Goal: Task Accomplishment & Management: Complete application form

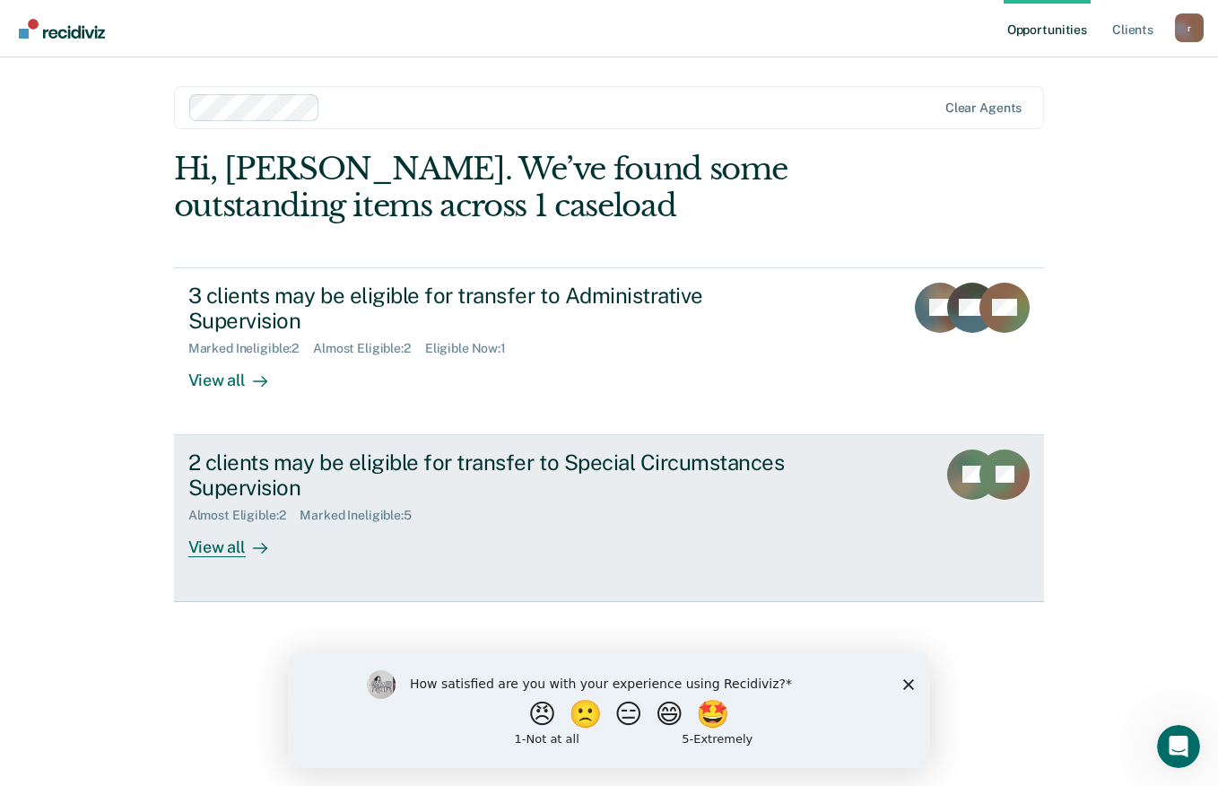
click at [226, 525] on div "View all" at bounding box center [238, 540] width 100 height 35
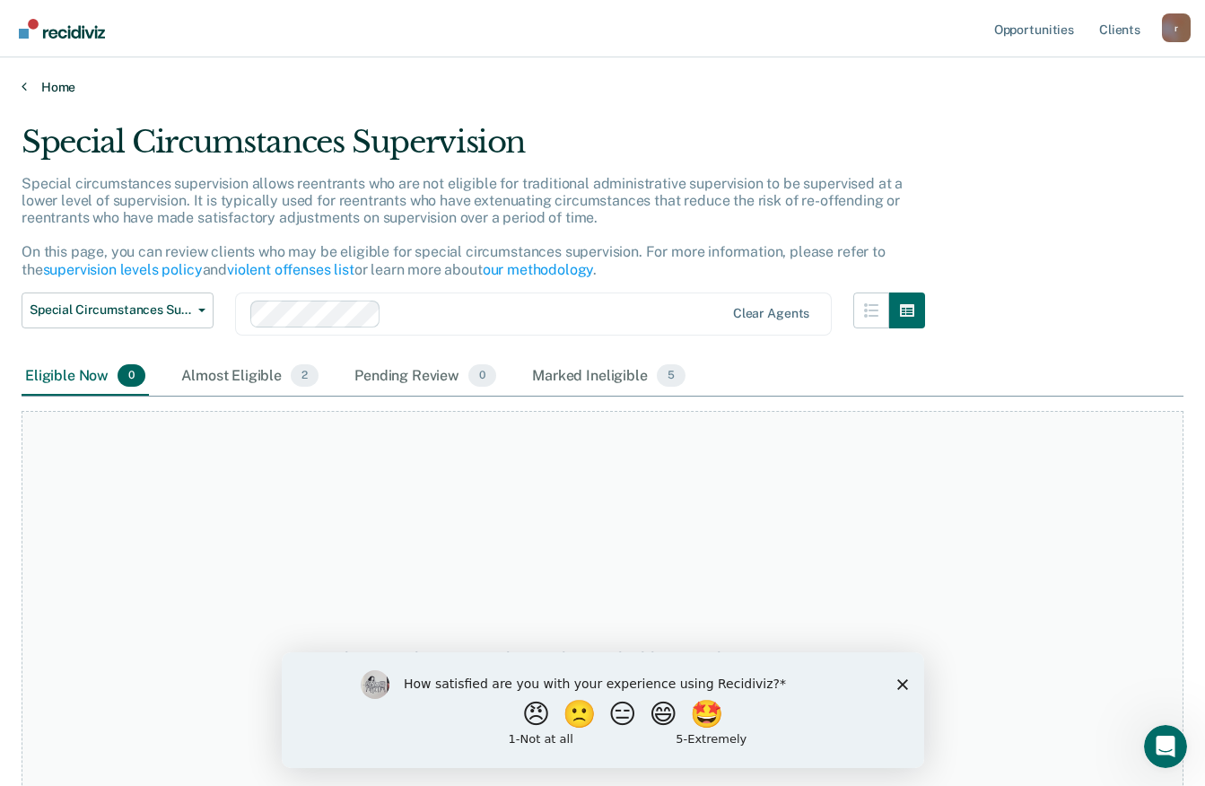
click at [47, 89] on link "Home" at bounding box center [603, 87] width 1162 height 16
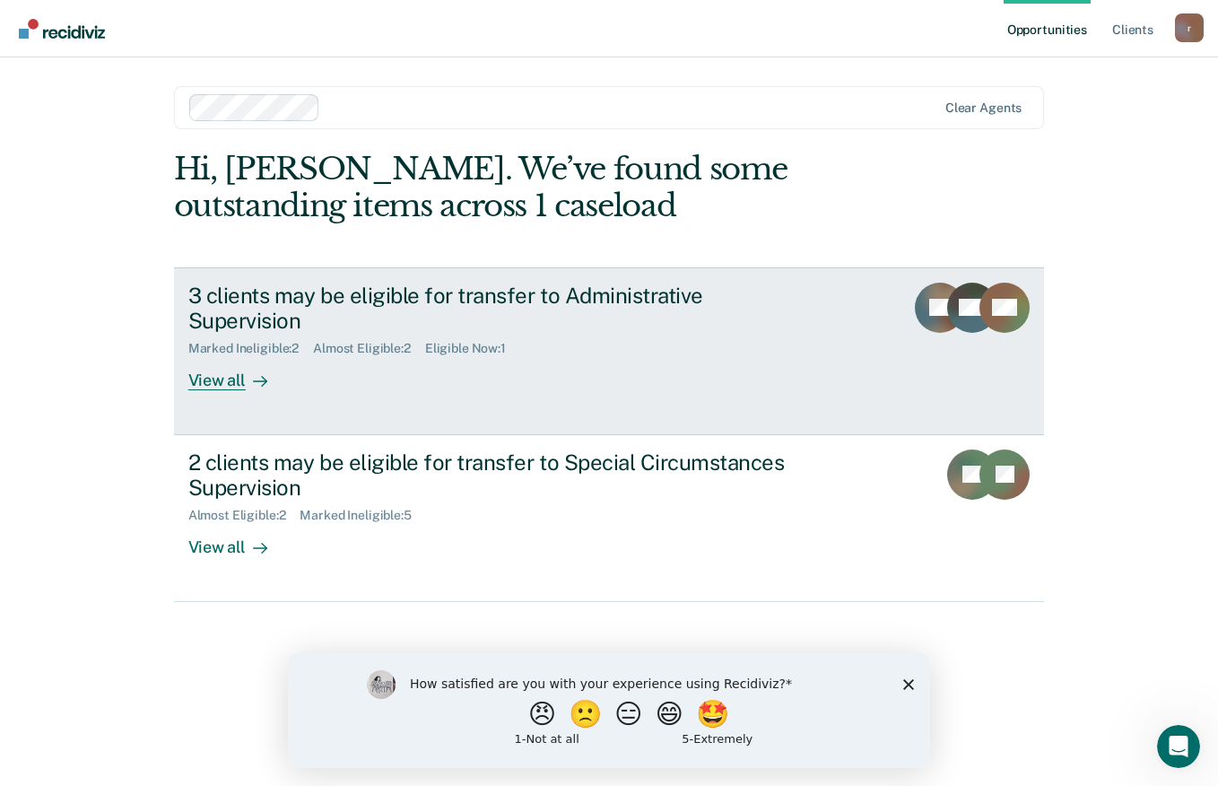
click at [556, 300] on div "3 clients may be eligible for transfer to Administrative Supervision" at bounding box center [503, 309] width 630 height 52
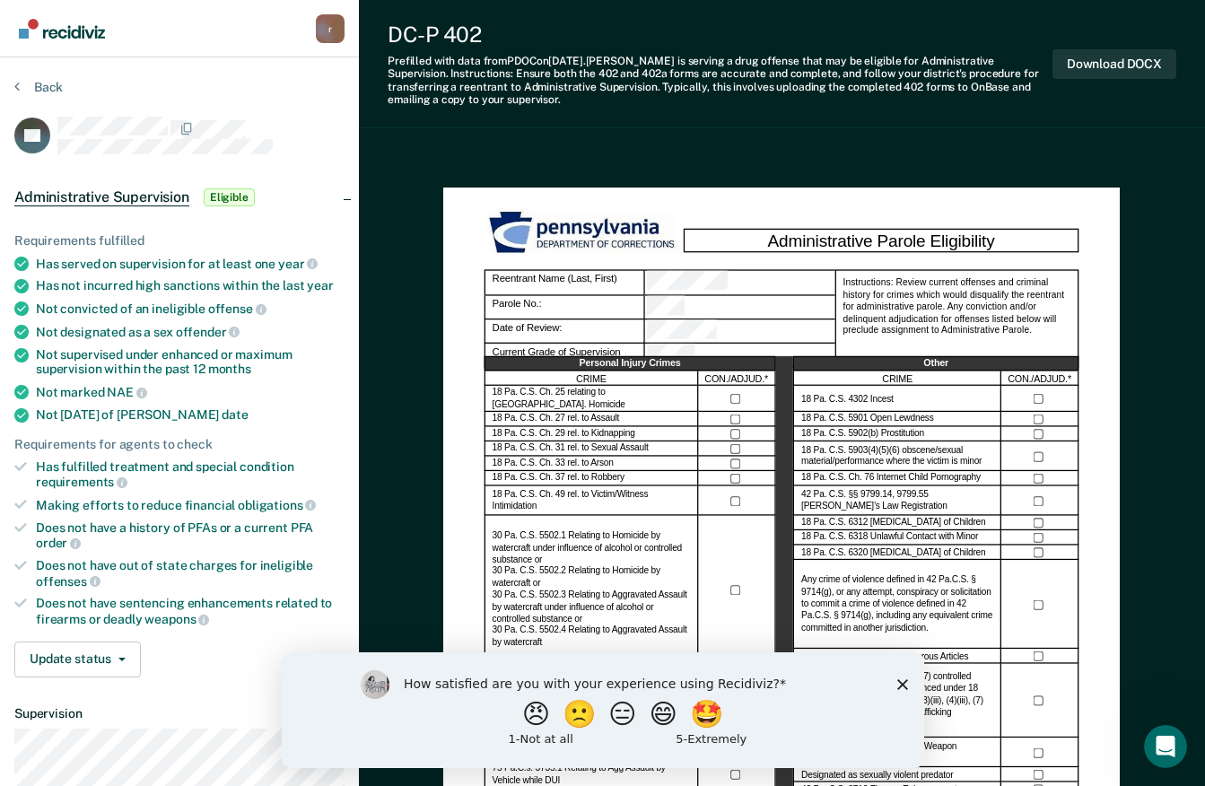
click at [903, 685] on polygon "Close survey" at bounding box center [901, 683] width 11 height 11
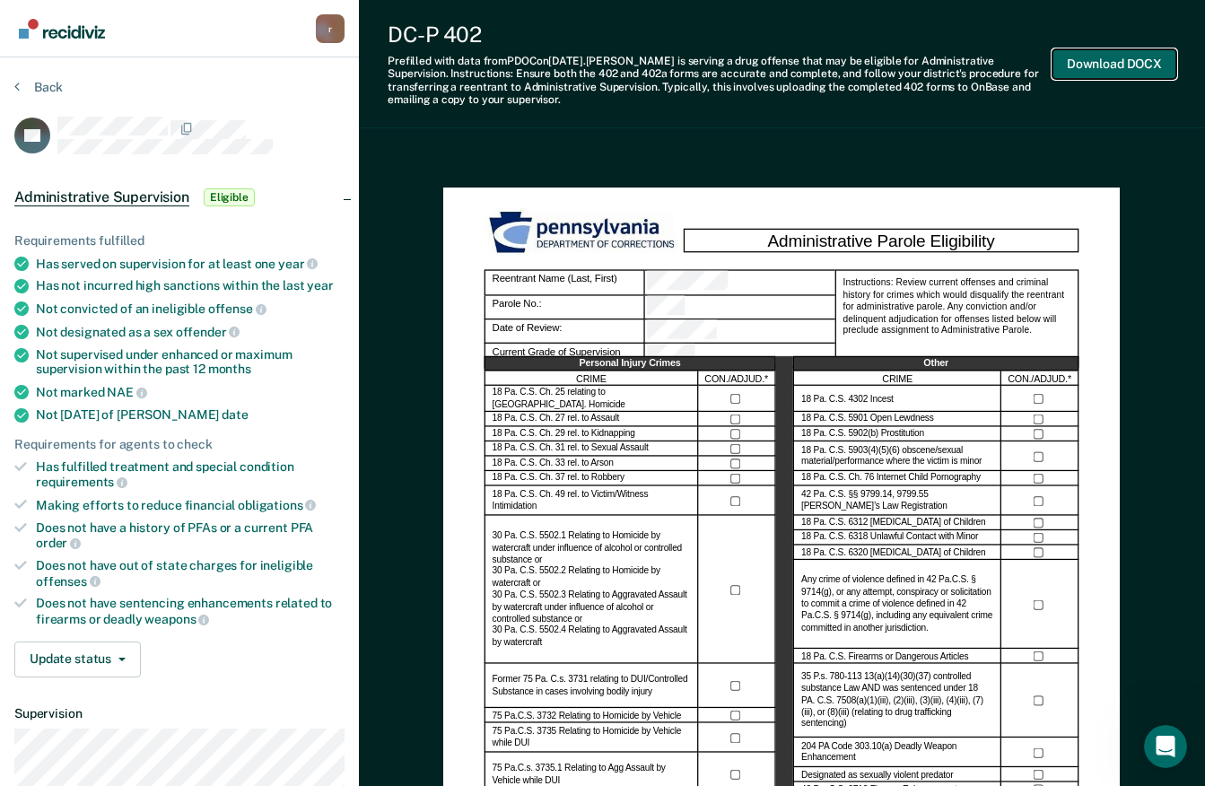
click at [1105, 74] on button "Download DOCX" at bounding box center [1114, 64] width 124 height 30
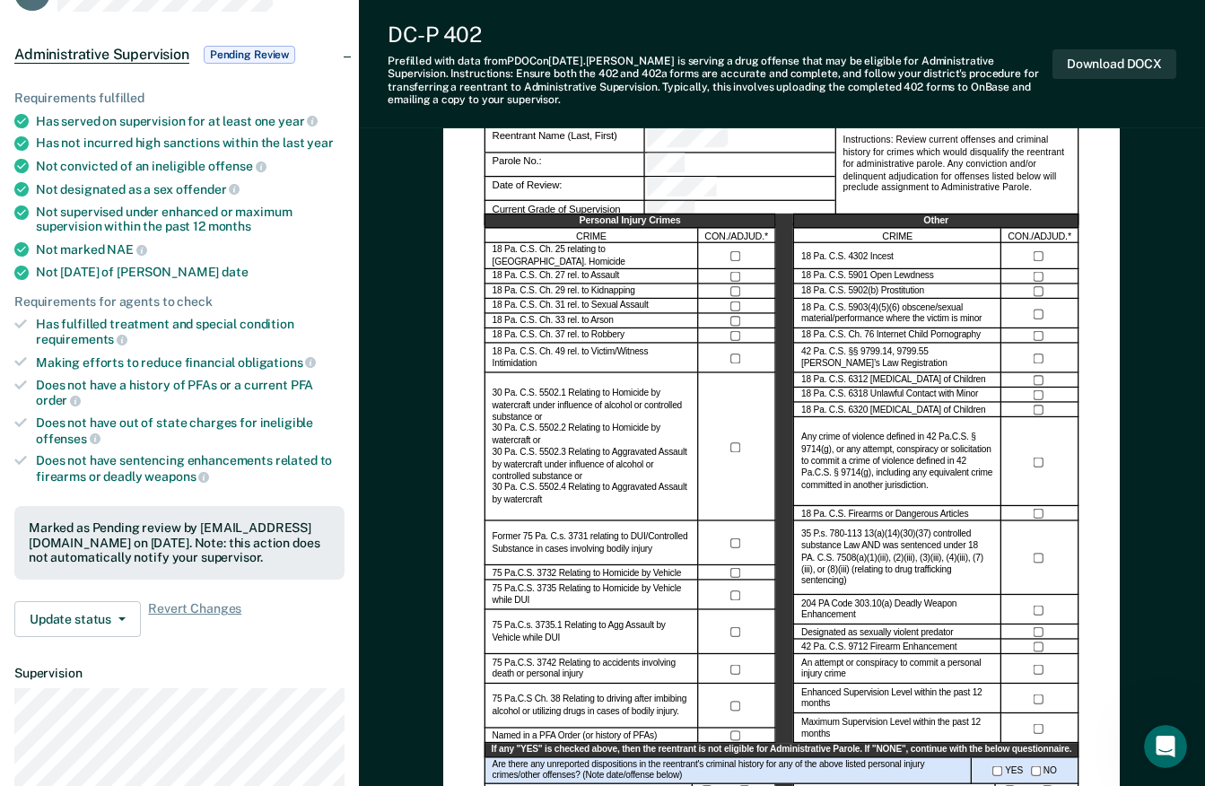
scroll to position [359, 0]
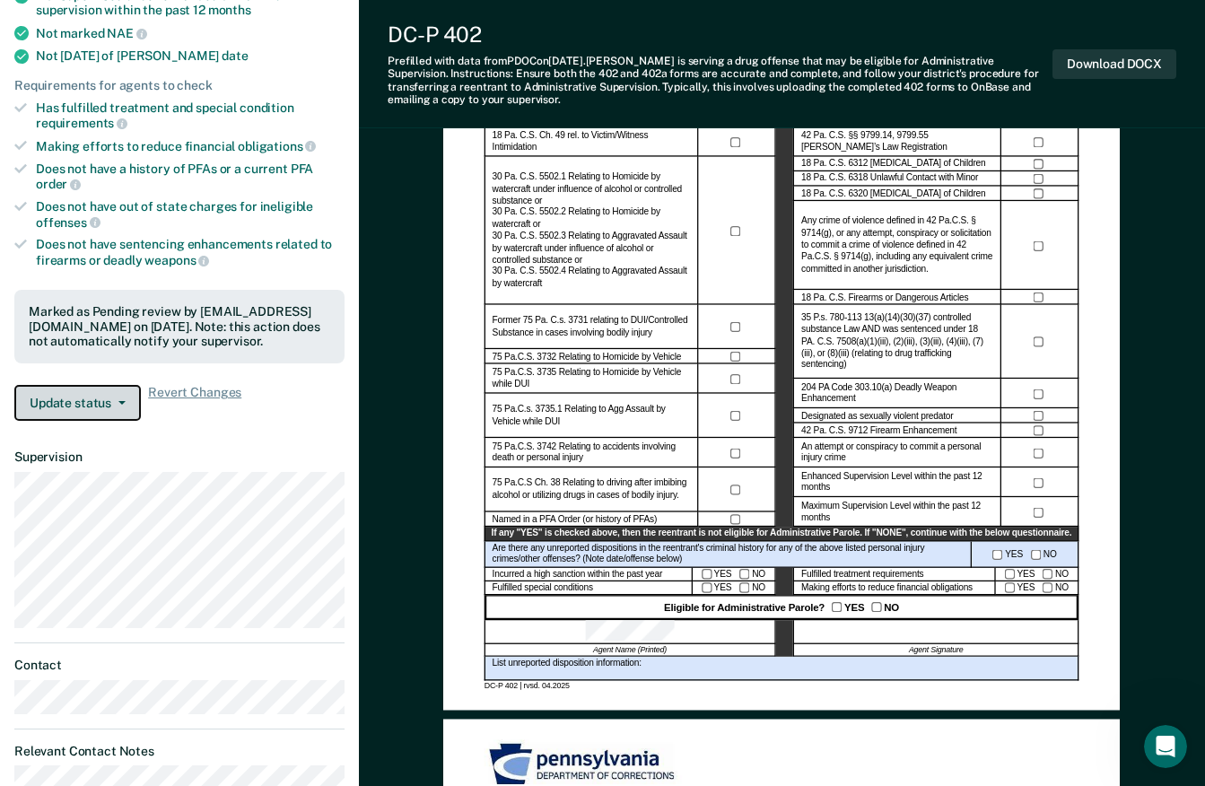
click at [78, 412] on button "Update status" at bounding box center [77, 403] width 126 height 36
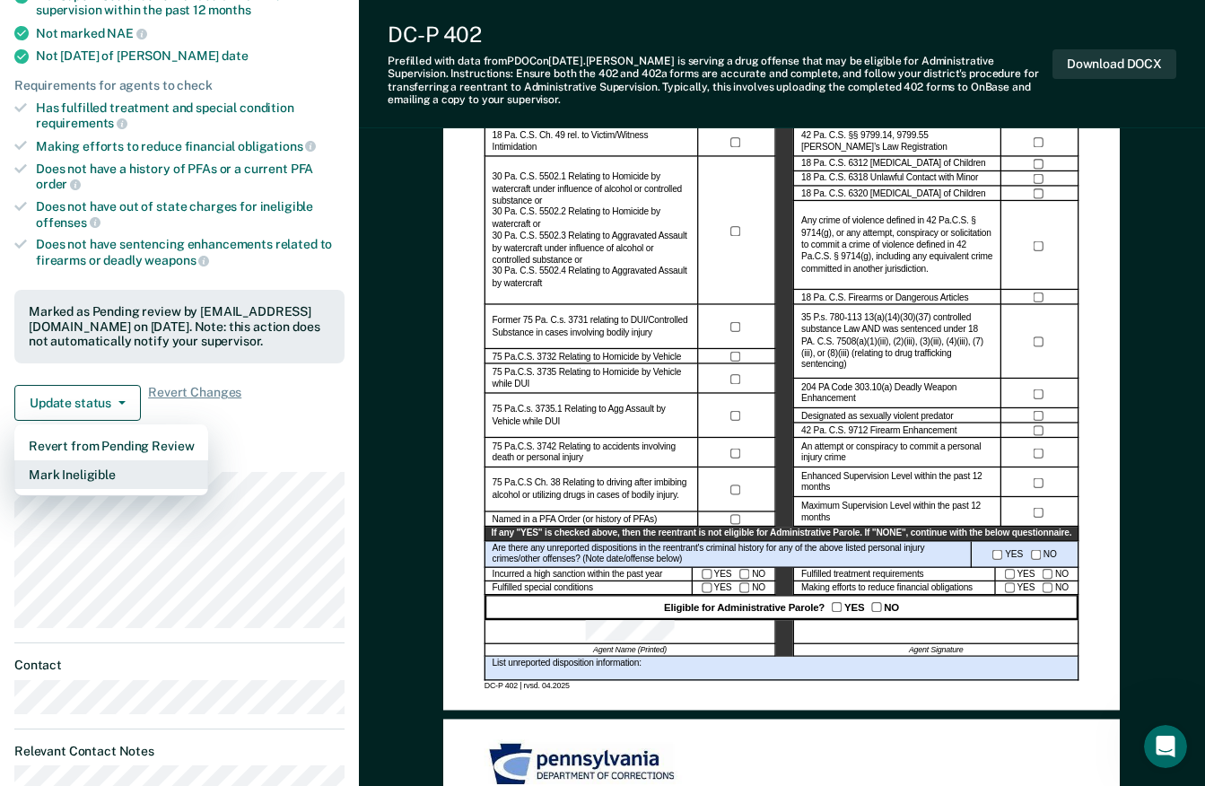
click at [75, 477] on button "Mark Ineligible" at bounding box center [111, 474] width 194 height 29
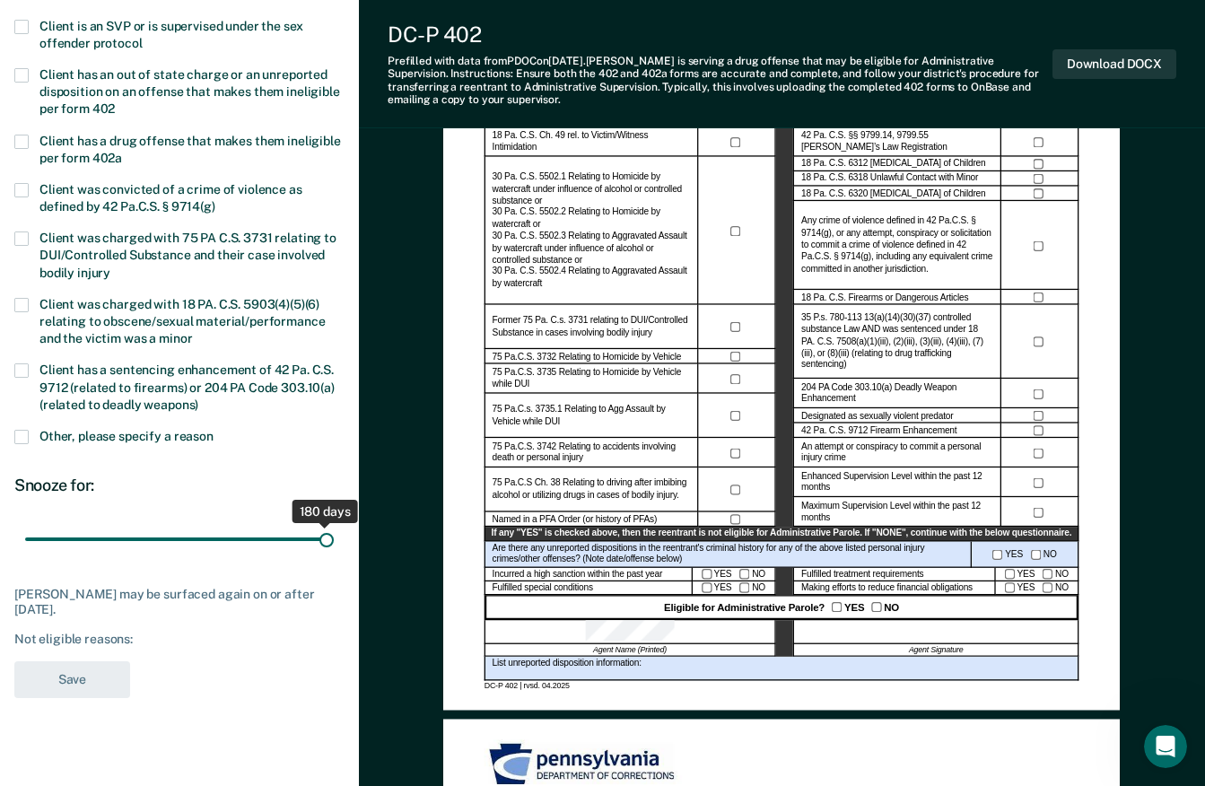
drag, startPoint x: 81, startPoint y: 537, endPoint x: 436, endPoint y: 549, distance: 355.4
type input "180"
click at [334, 549] on input "range" at bounding box center [179, 539] width 309 height 31
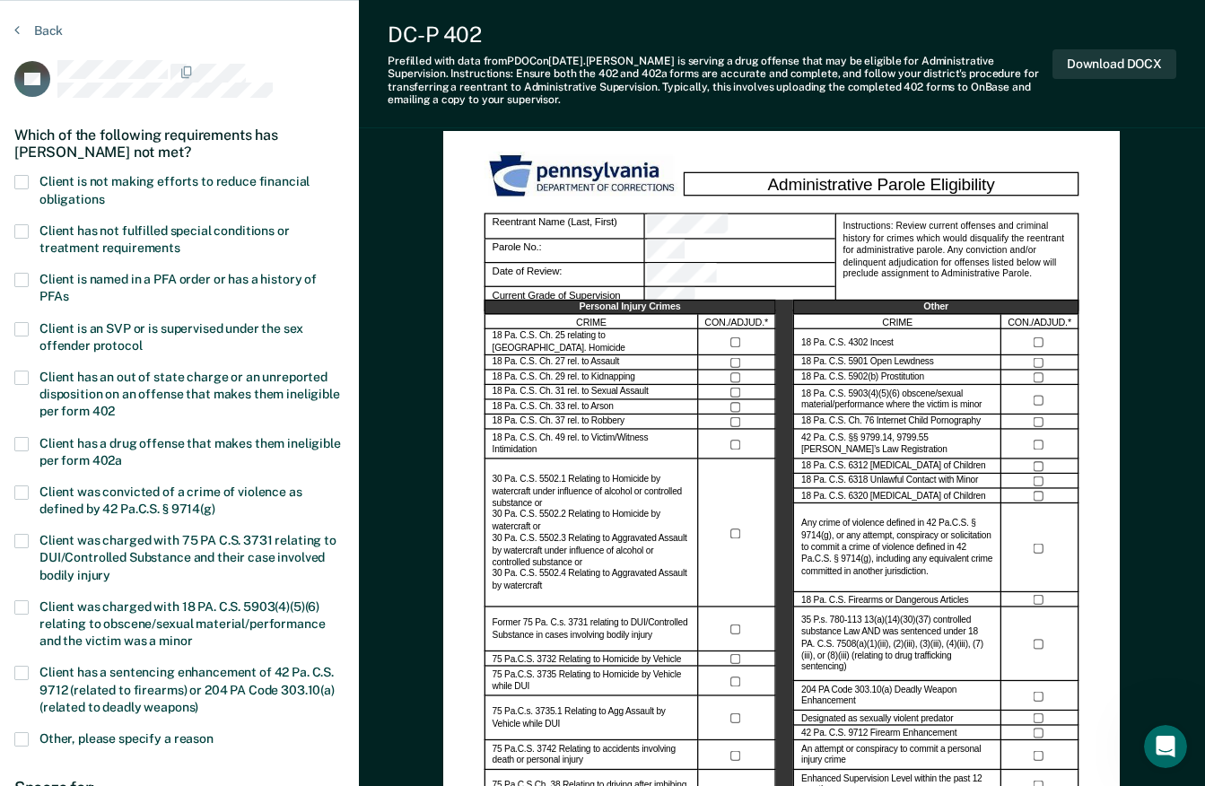
scroll to position [90, 0]
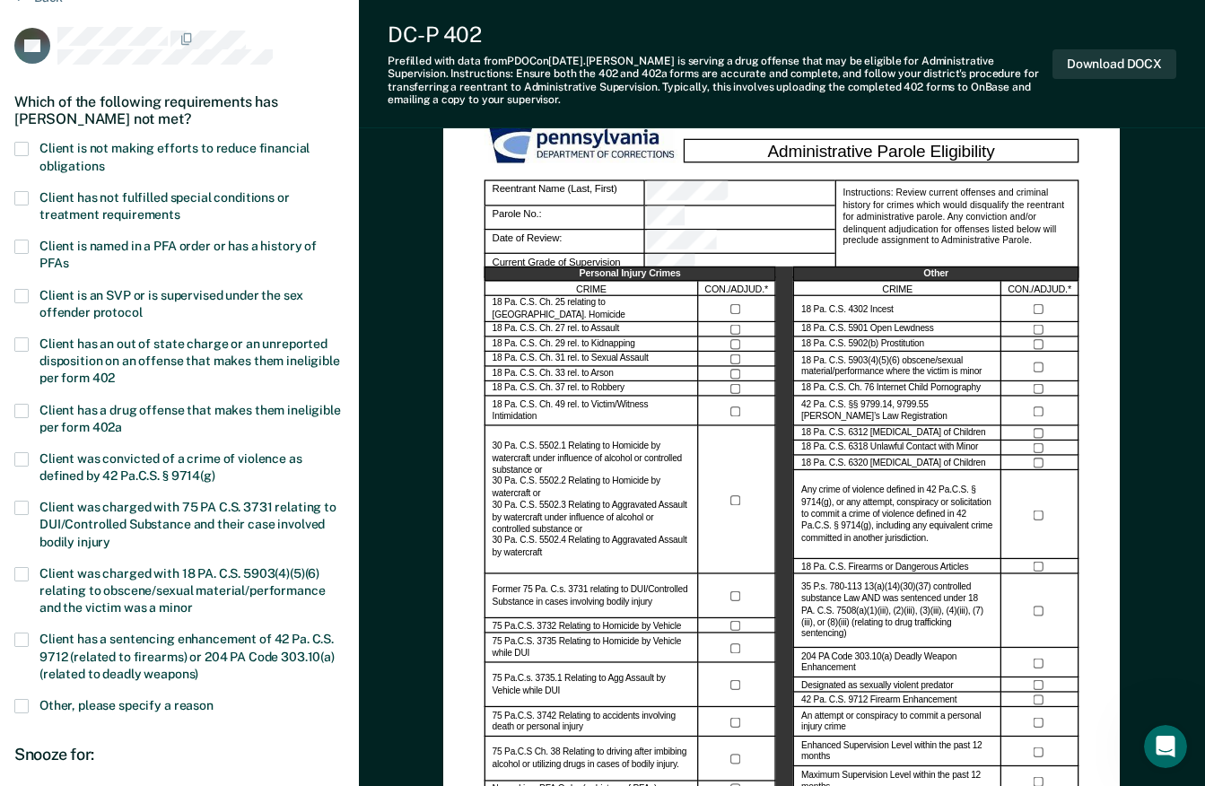
click at [25, 196] on span at bounding box center [21, 198] width 14 height 14
click at [180, 208] on input "Client has not fulfilled special conditions or treatment requirements" at bounding box center [180, 208] width 0 height 0
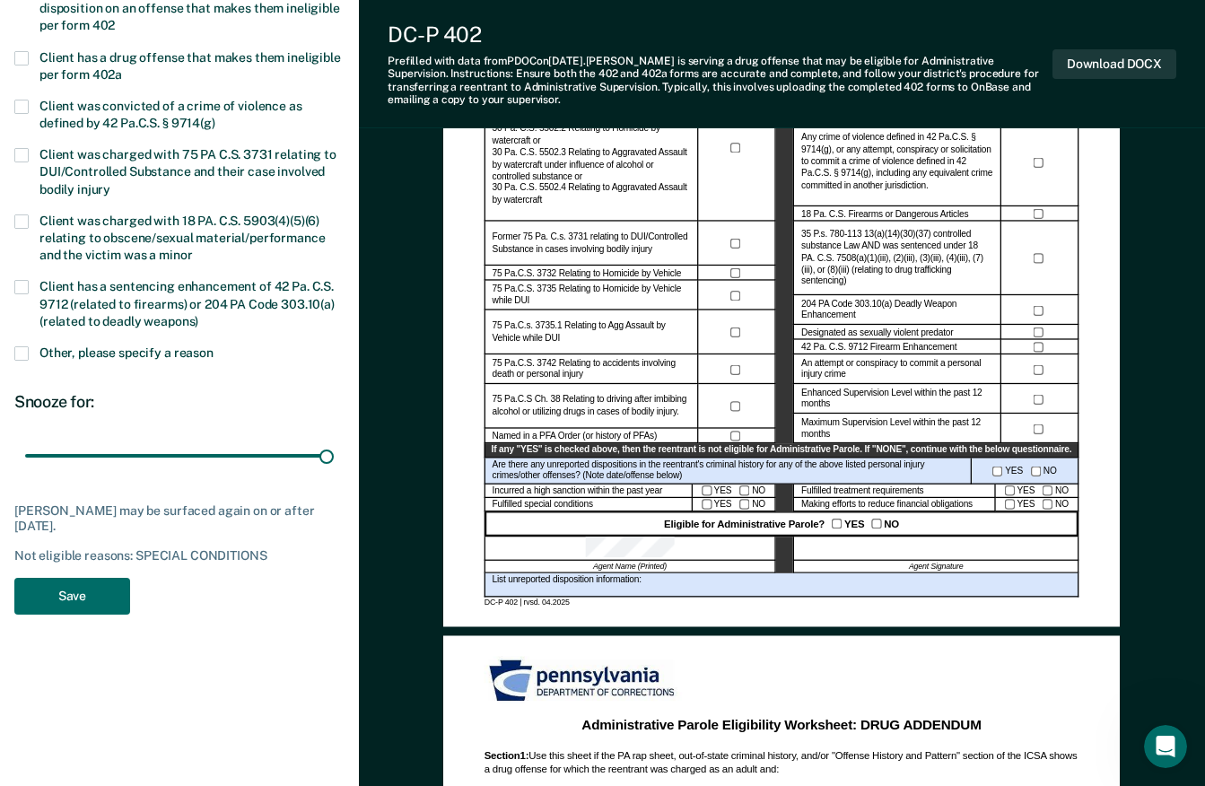
scroll to position [538, 0]
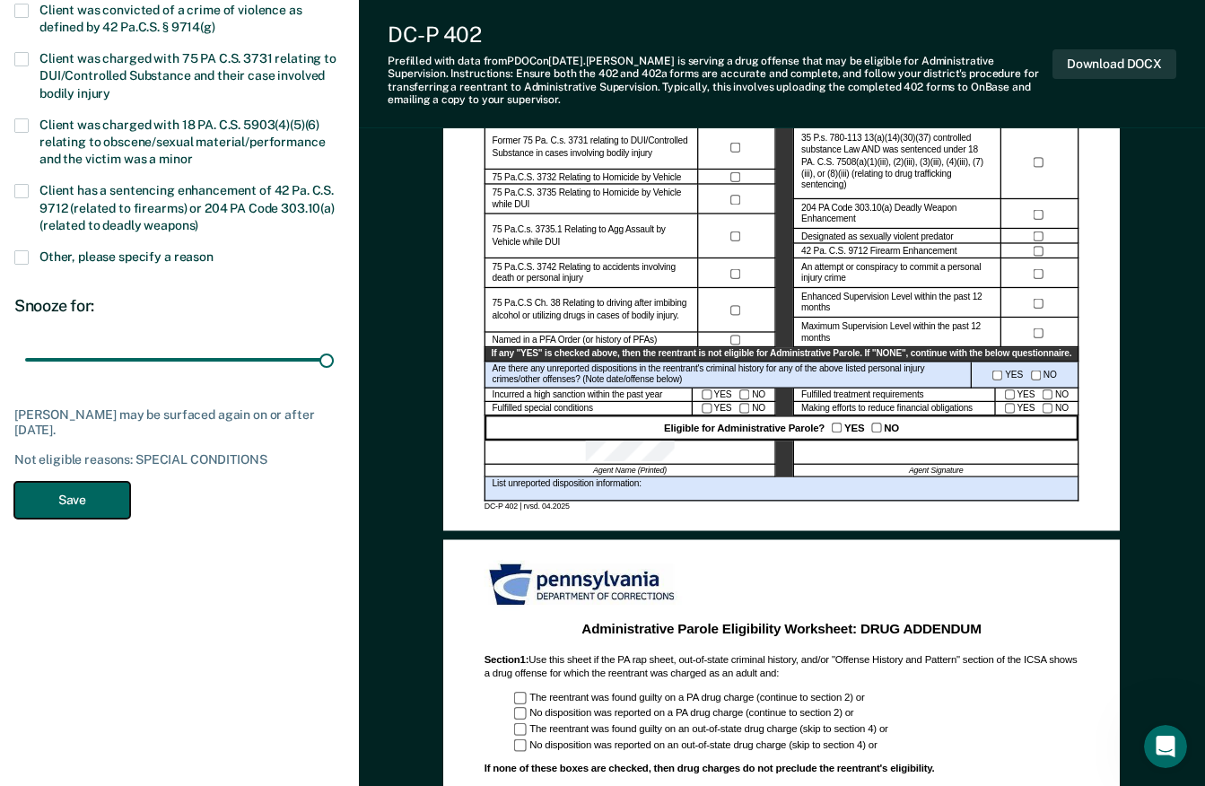
drag, startPoint x: 74, startPoint y: 499, endPoint x: 75, endPoint y: 488, distance: 10.8
click at [74, 499] on button "Save" at bounding box center [72, 500] width 116 height 37
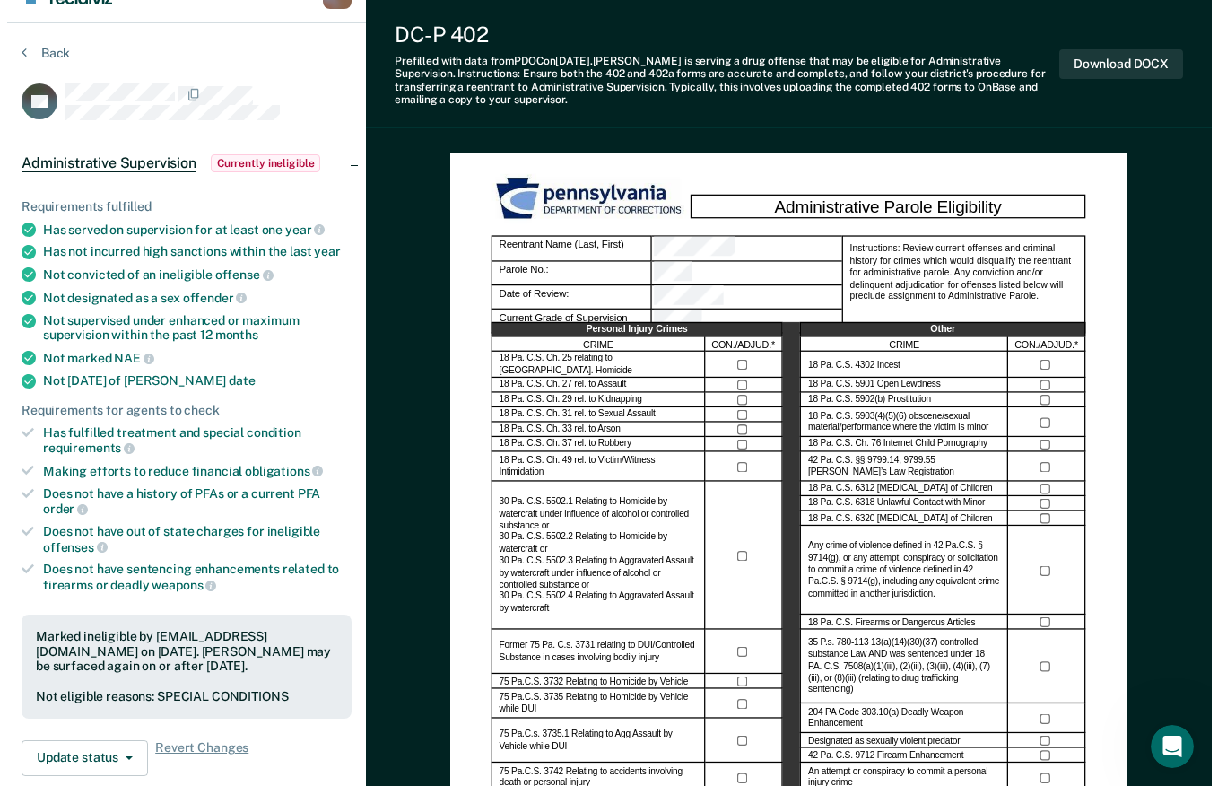
scroll to position [0, 0]
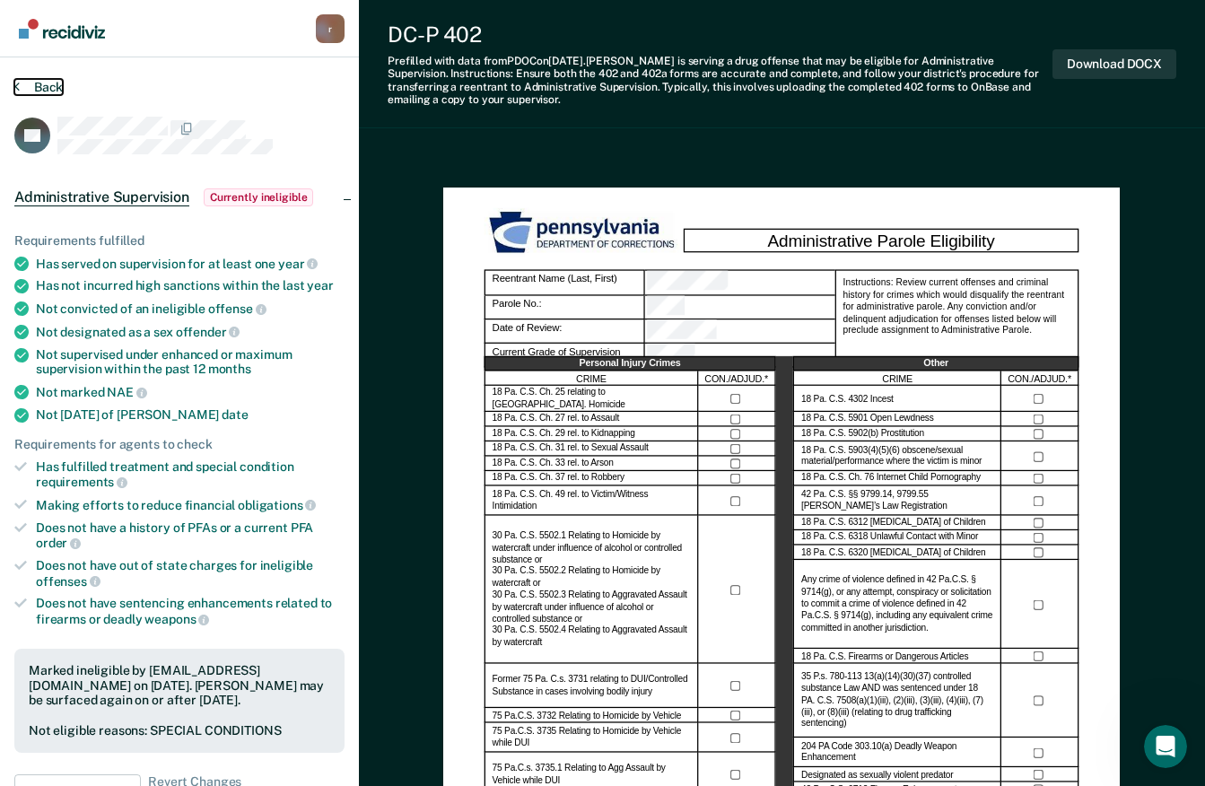
click at [26, 82] on button "Back" at bounding box center [38, 87] width 48 height 16
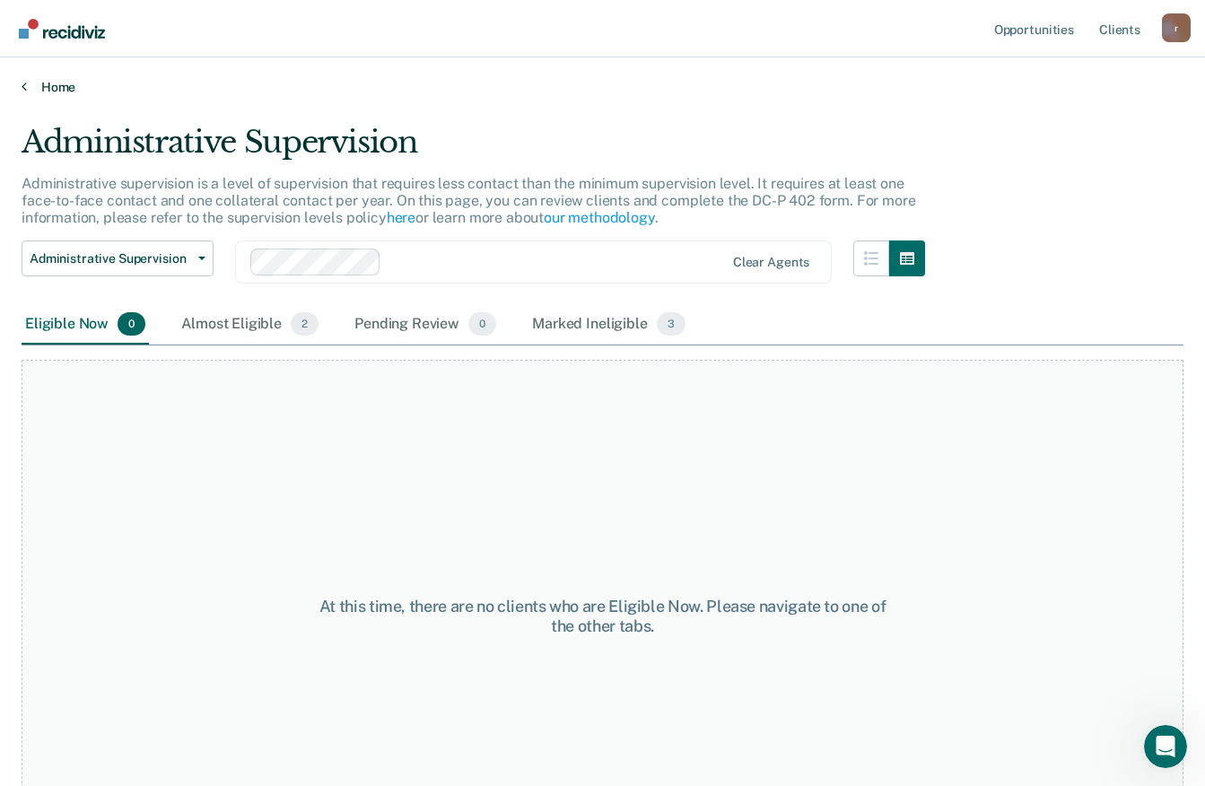
click at [61, 85] on link "Home" at bounding box center [603, 87] width 1162 height 16
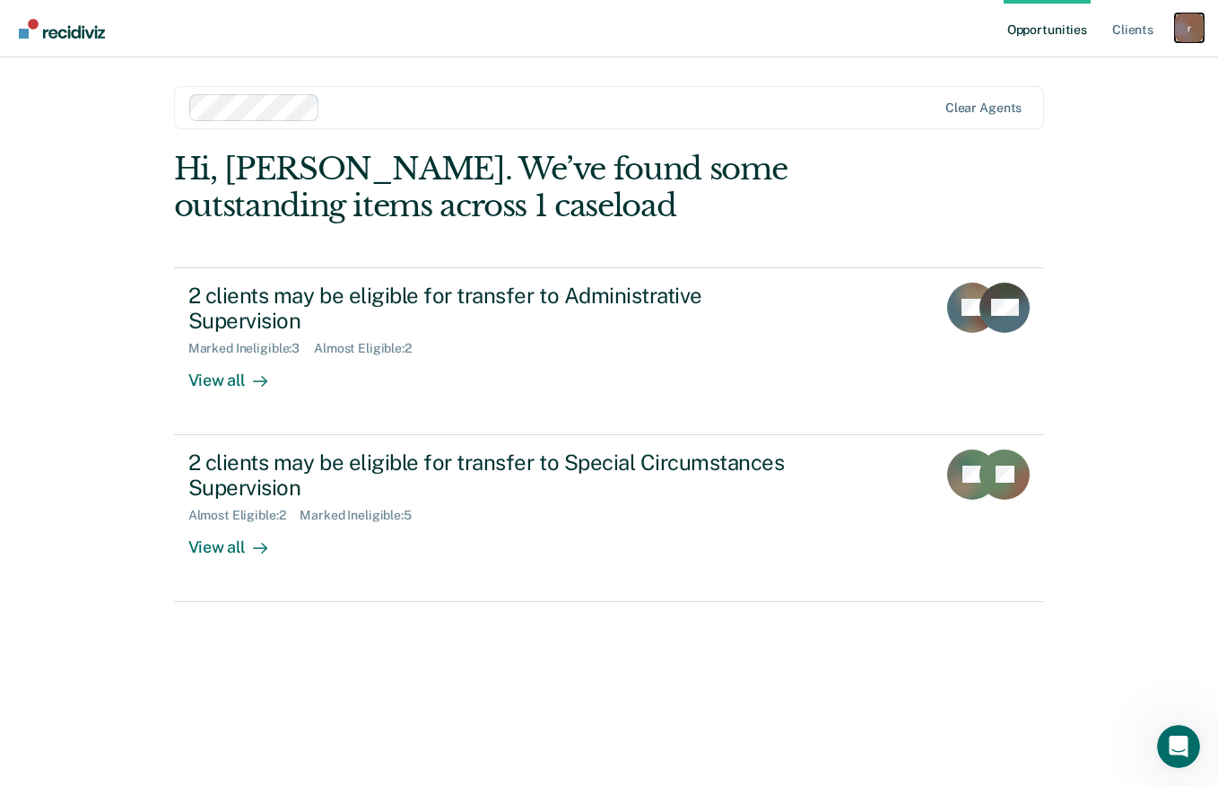
click at [1188, 25] on div "r" at bounding box center [1189, 27] width 29 height 29
click at [1062, 114] on link "Log Out" at bounding box center [1117, 117] width 144 height 15
